Goal: Information Seeking & Learning: Learn about a topic

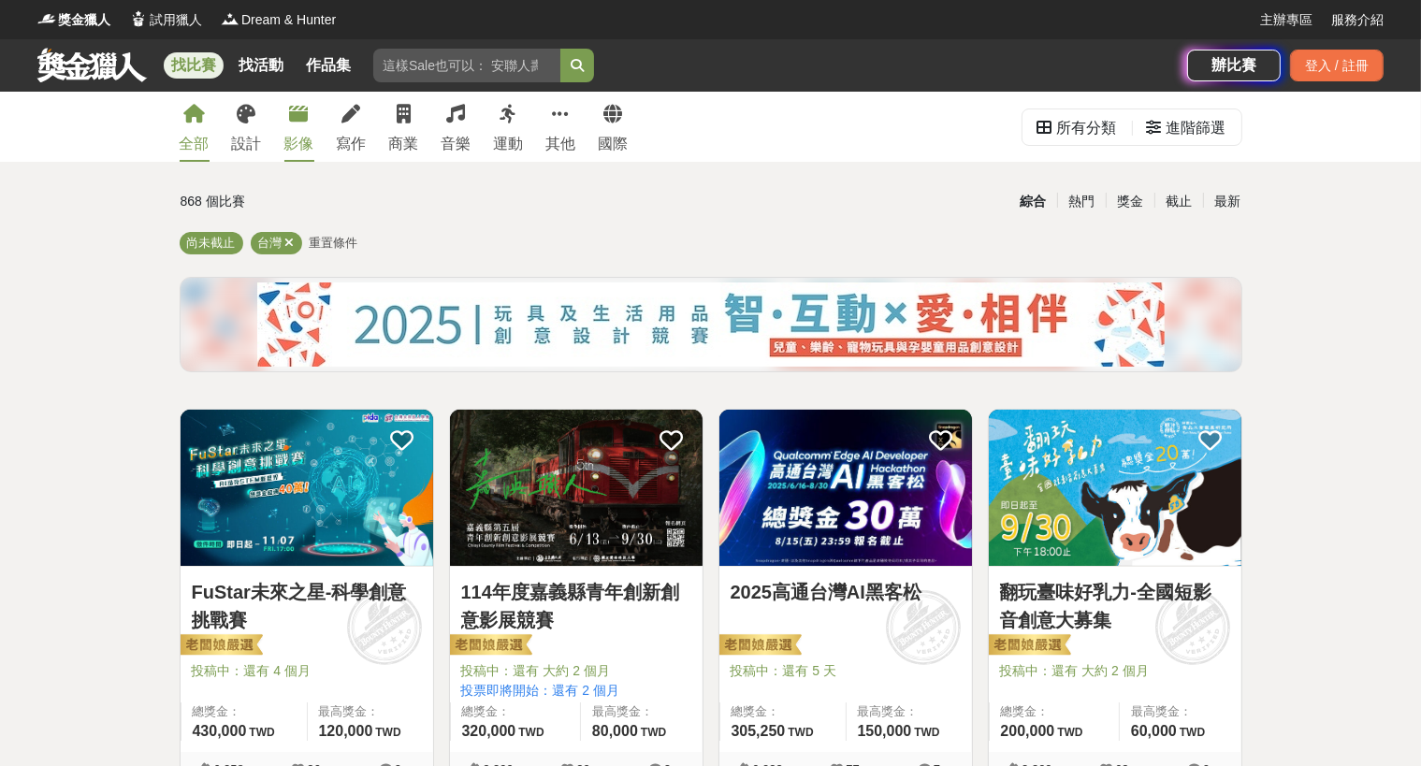
click at [287, 117] on link "影像" at bounding box center [299, 127] width 30 height 70
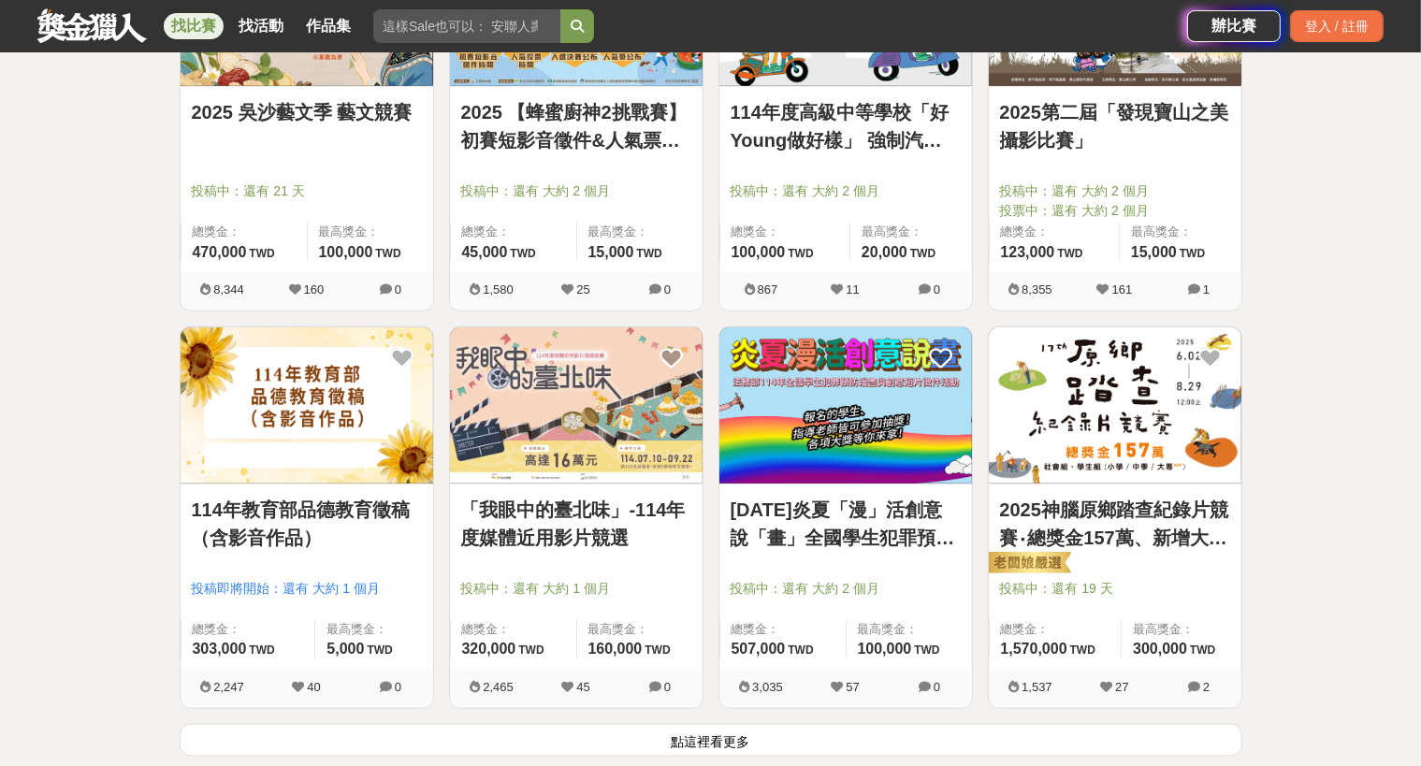
scroll to position [2298, 0]
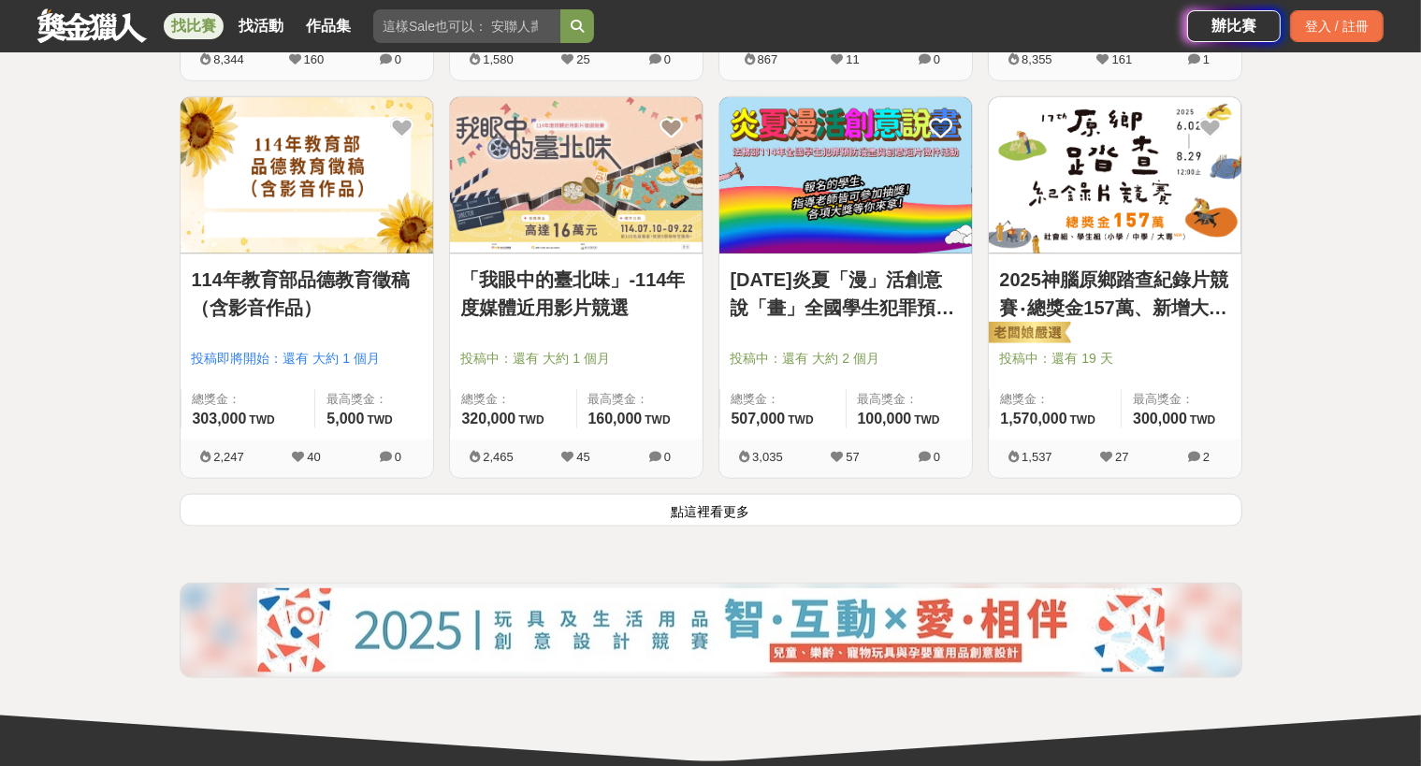
click at [757, 501] on button "點這裡看更多" at bounding box center [711, 510] width 1063 height 33
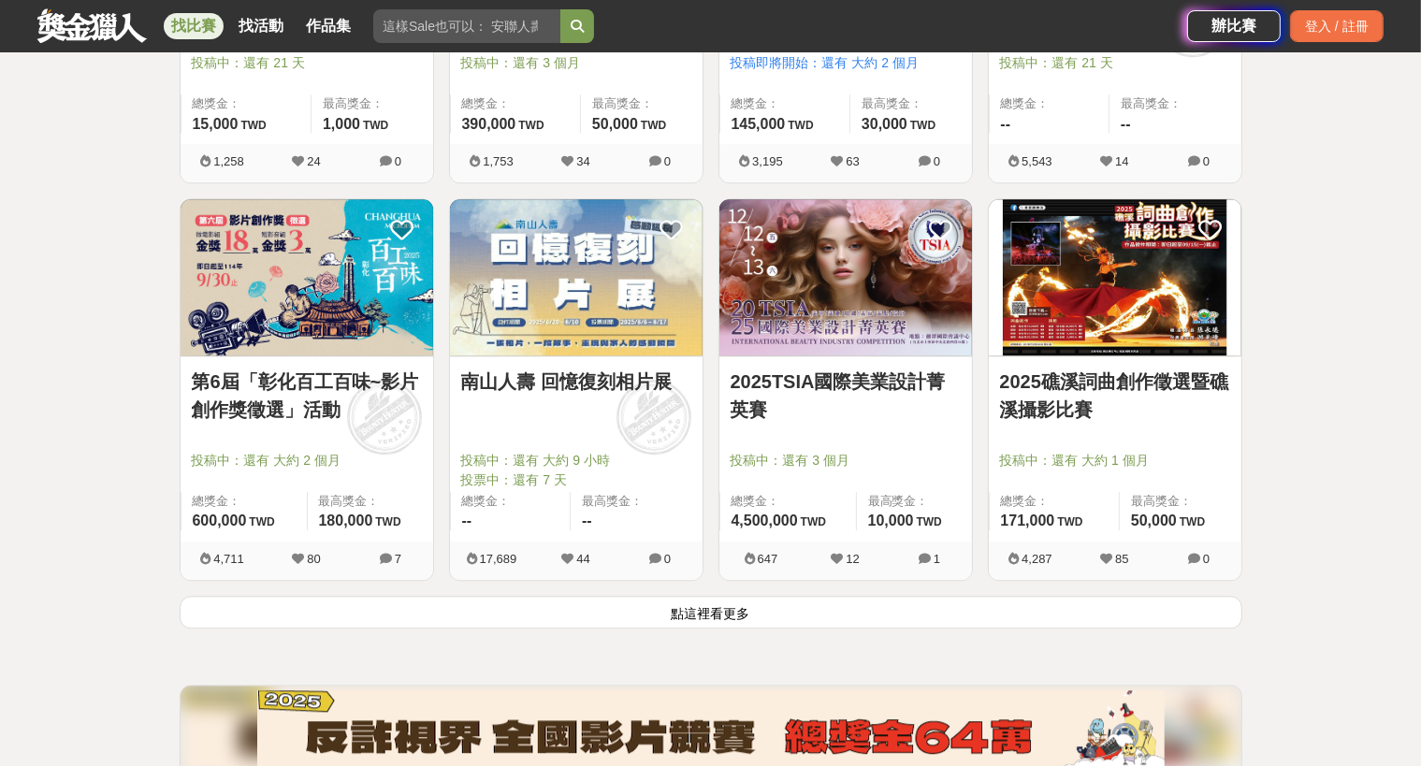
scroll to position [4597, 0]
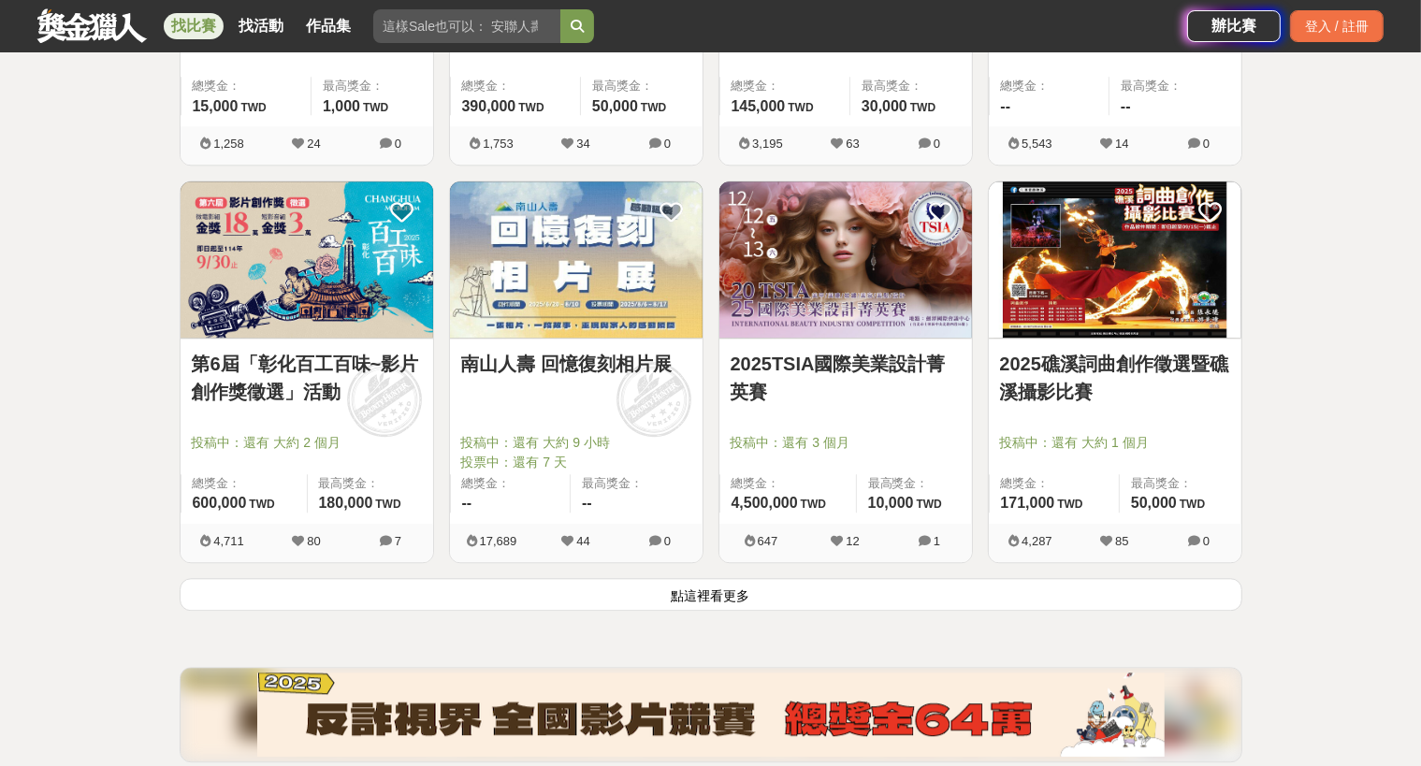
click at [709, 586] on button "點這裡看更多" at bounding box center [711, 594] width 1063 height 33
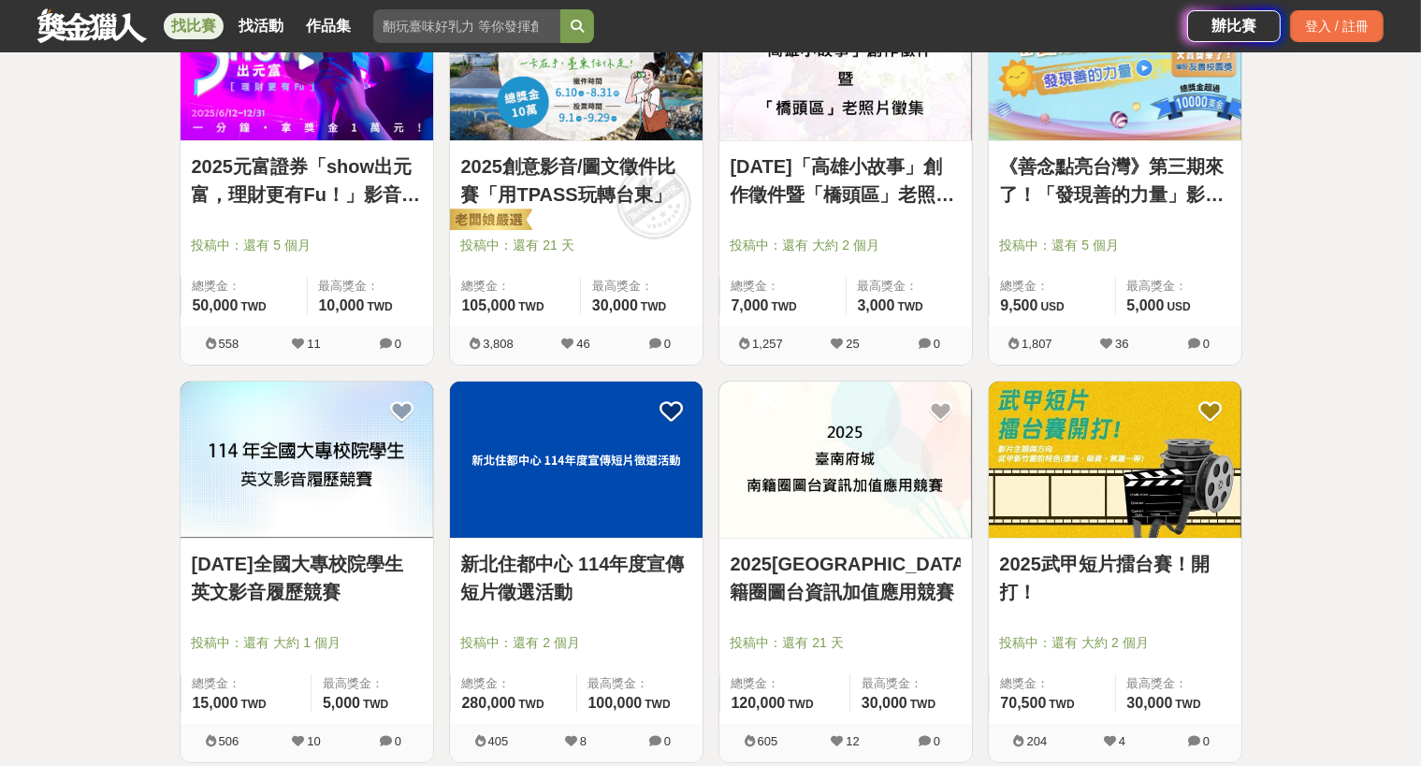
scroll to position [7125, 0]
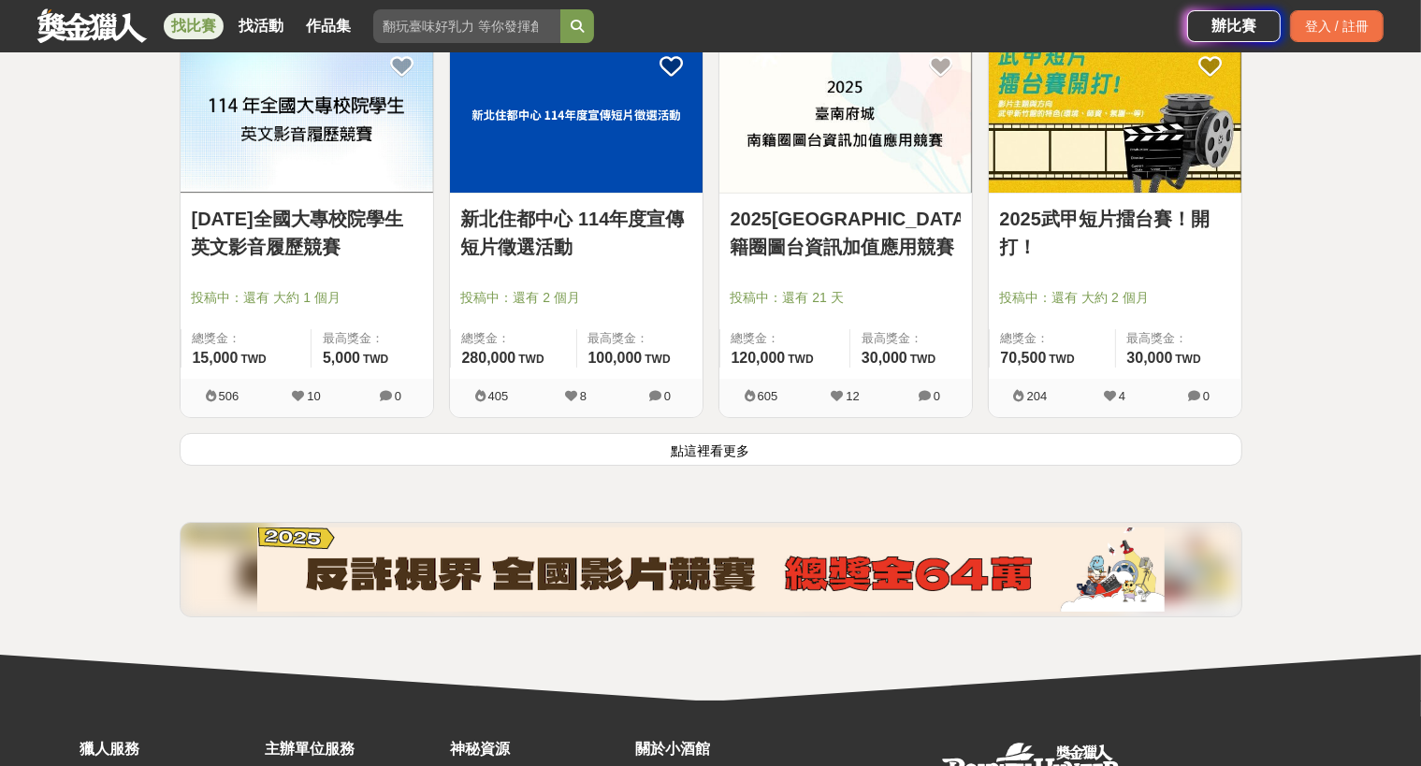
click at [742, 439] on button "點這裡看更多" at bounding box center [711, 449] width 1063 height 33
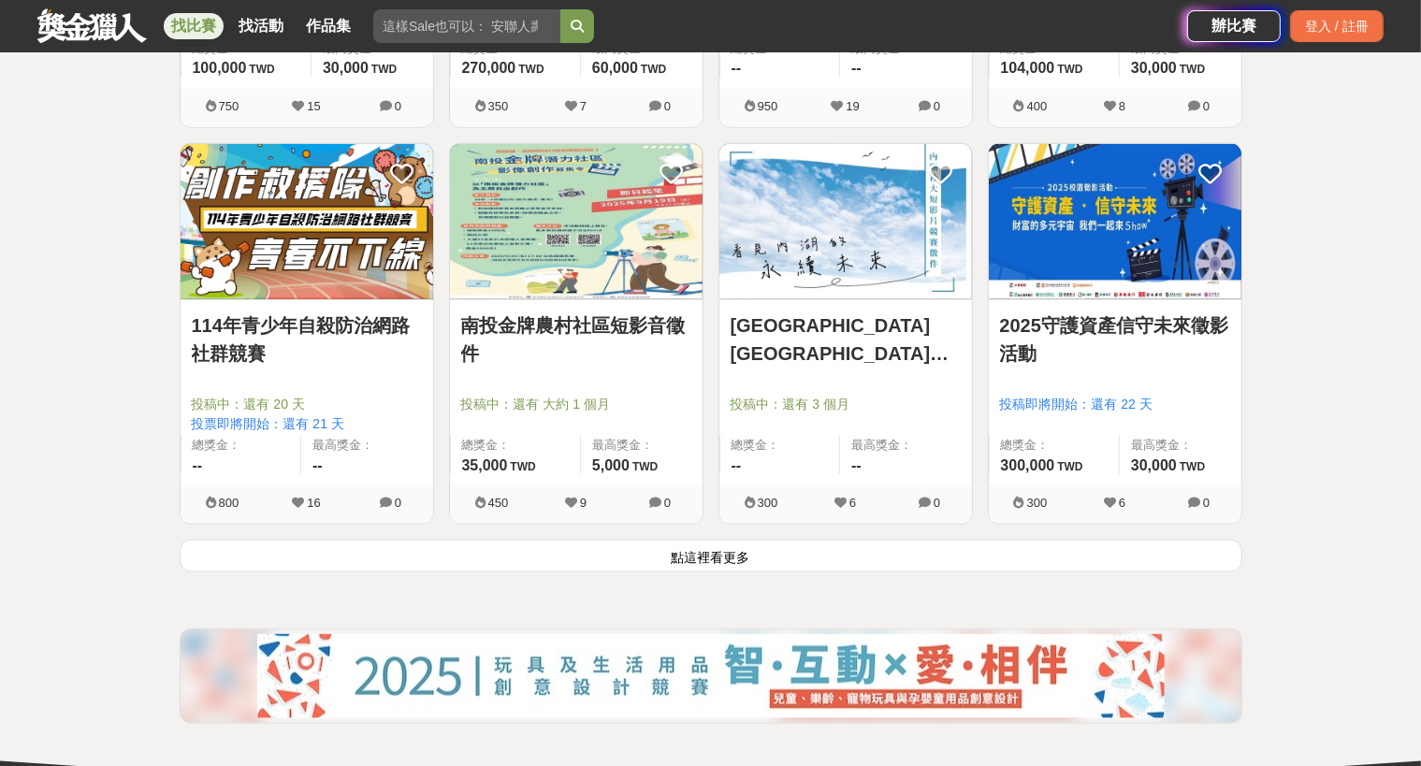
scroll to position [9654, 0]
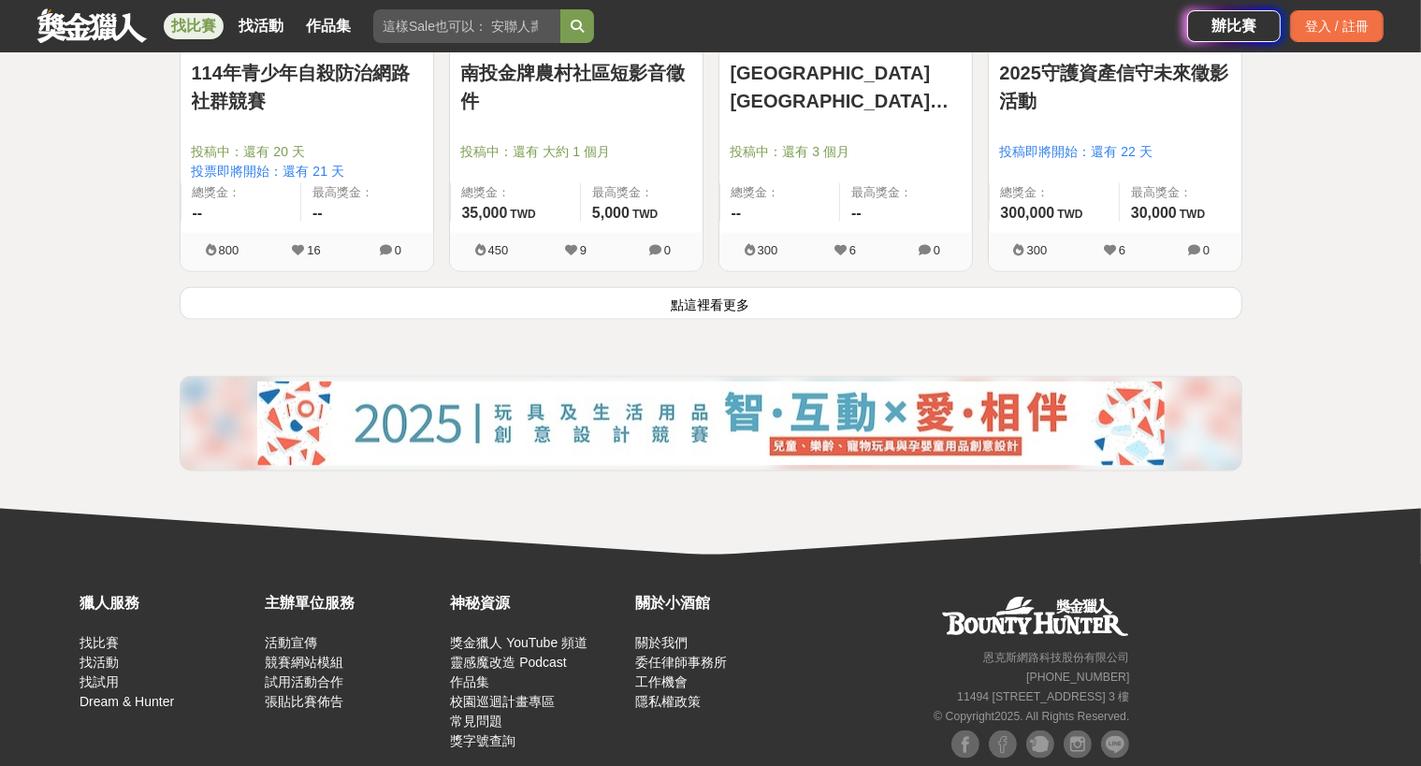
click at [694, 297] on button "點這裡看更多" at bounding box center [711, 303] width 1063 height 33
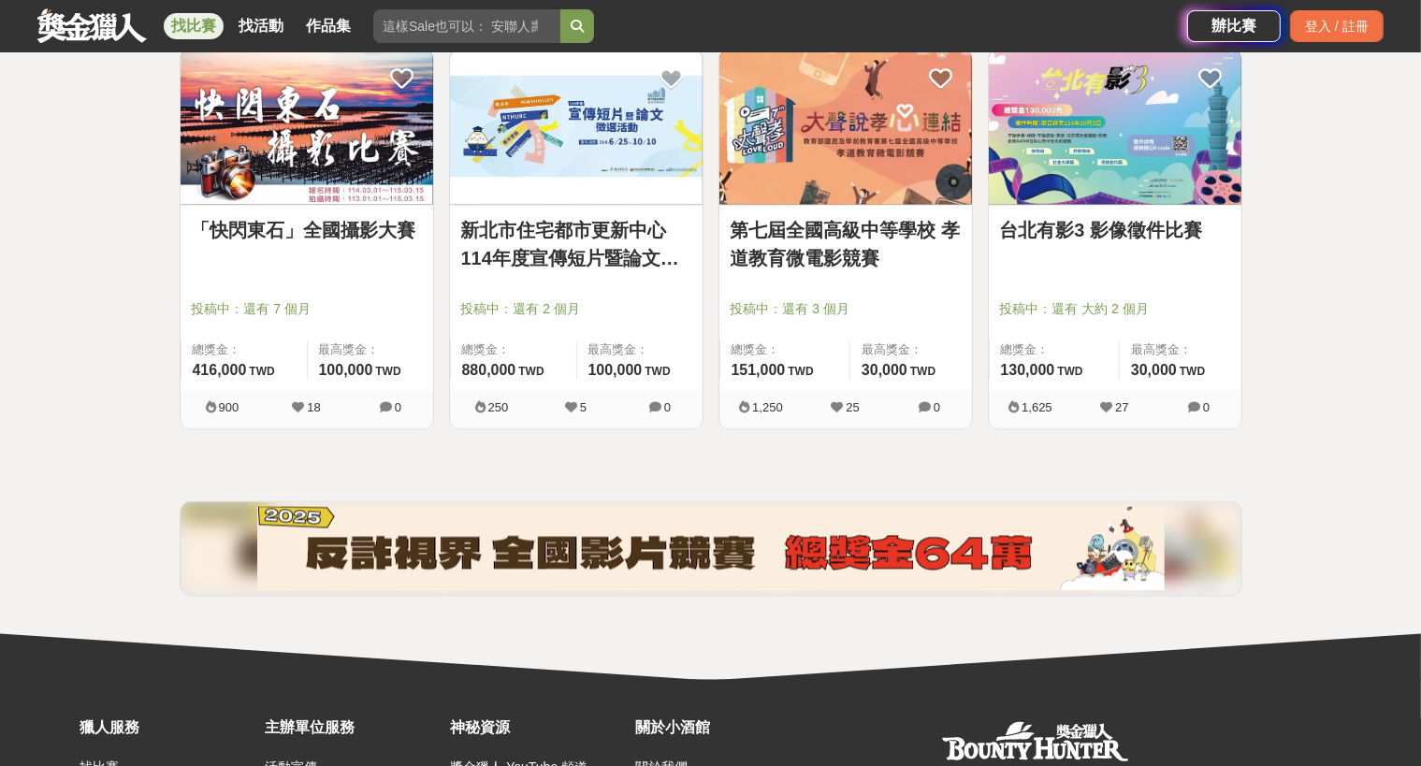
scroll to position [10573, 0]
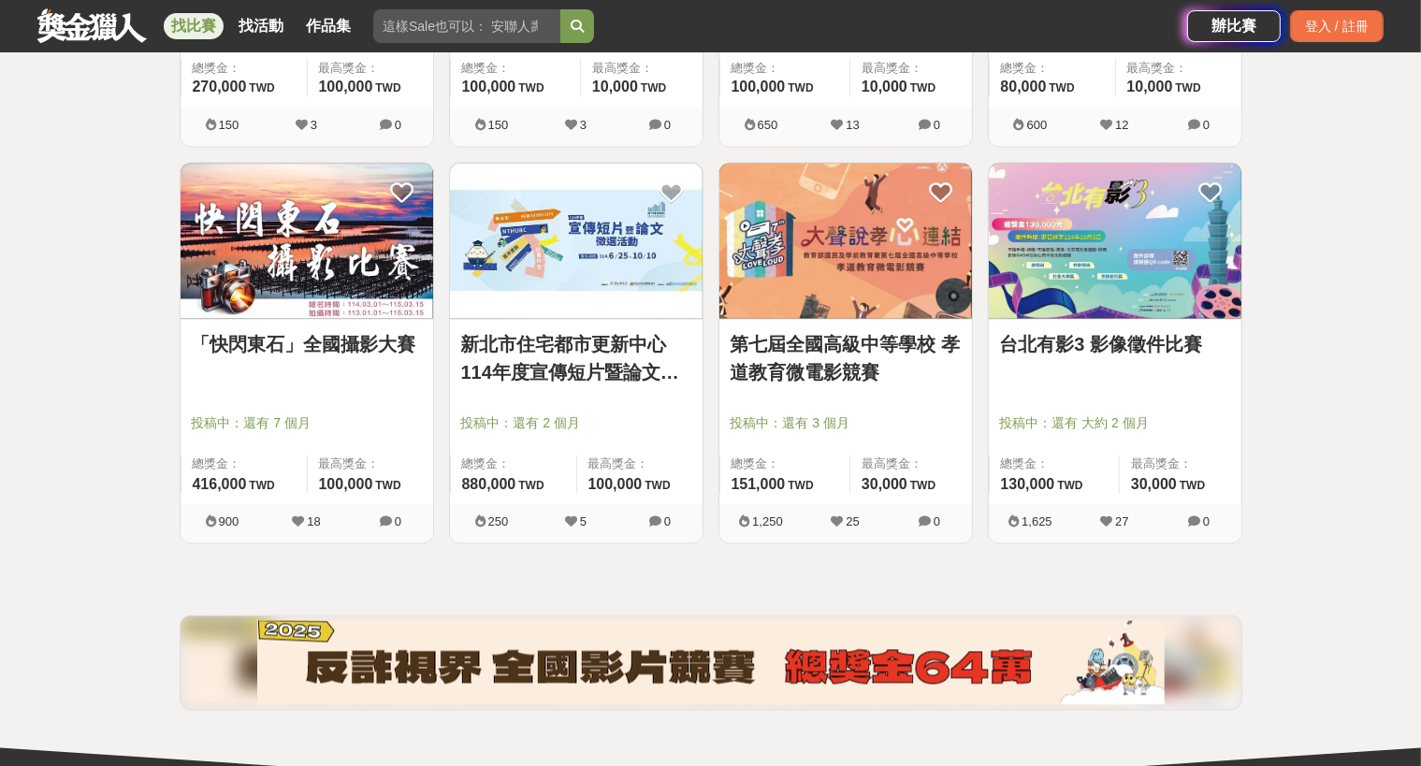
click at [278, 335] on link "「快閃東石」全國攝影大賽" at bounding box center [307, 345] width 230 height 28
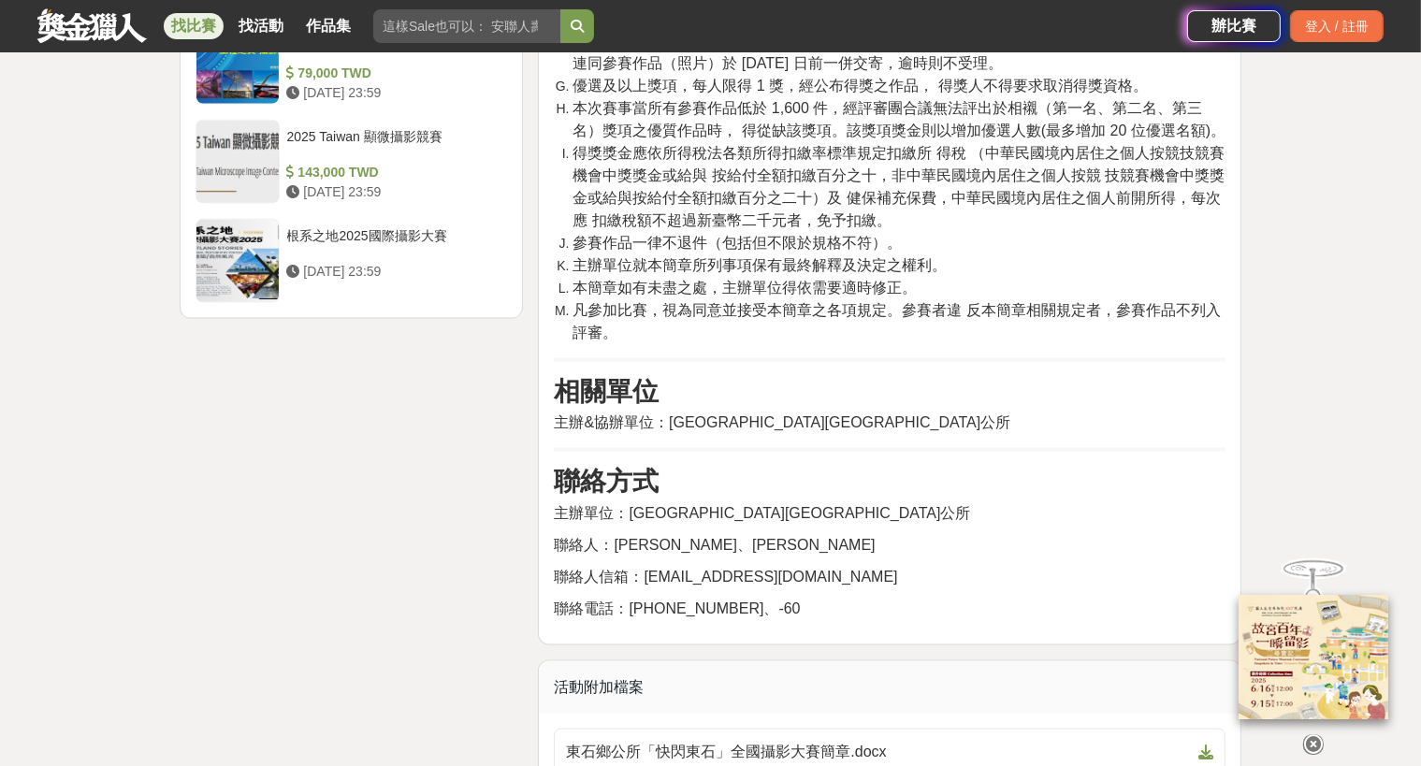
scroll to position [2758, 0]
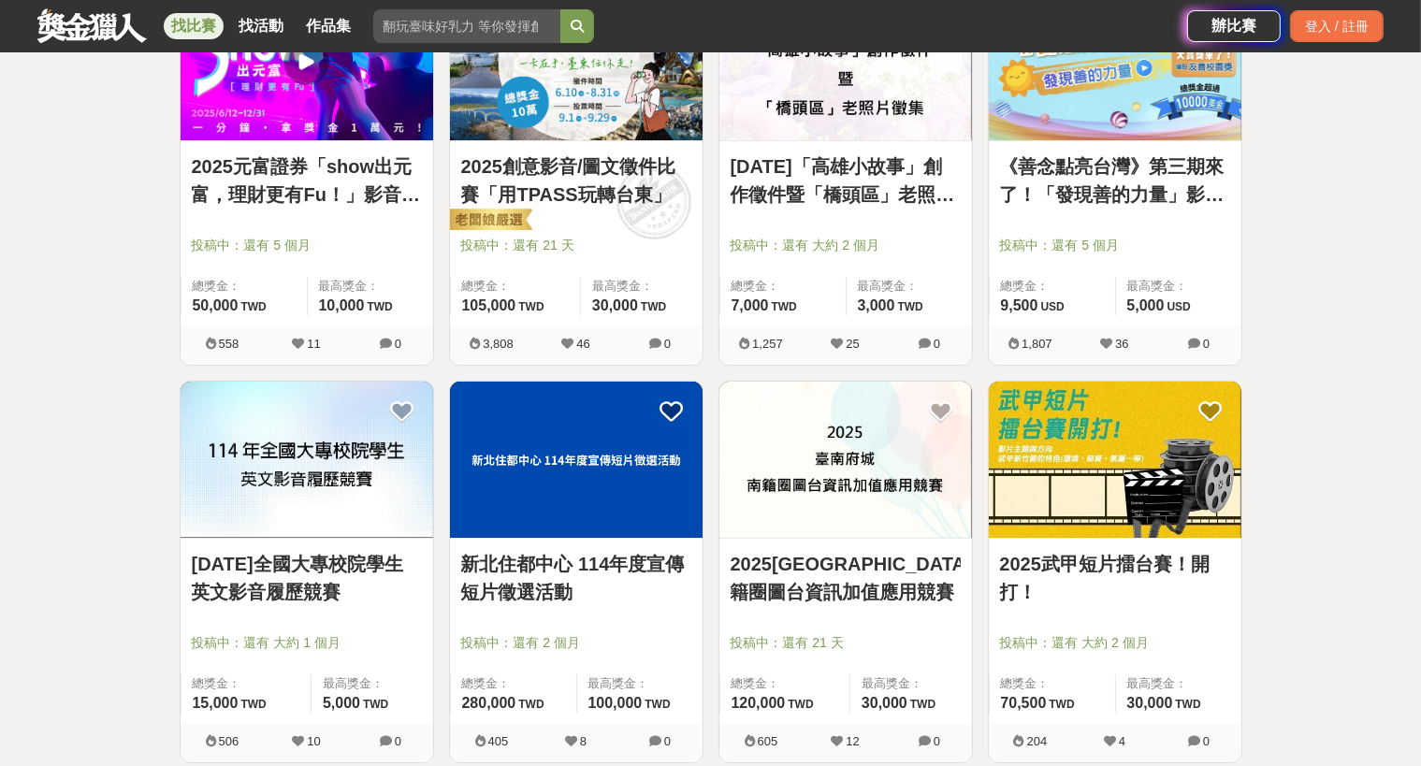
scroll to position [6321, 0]
